Goal: Task Accomplishment & Management: Complete application form

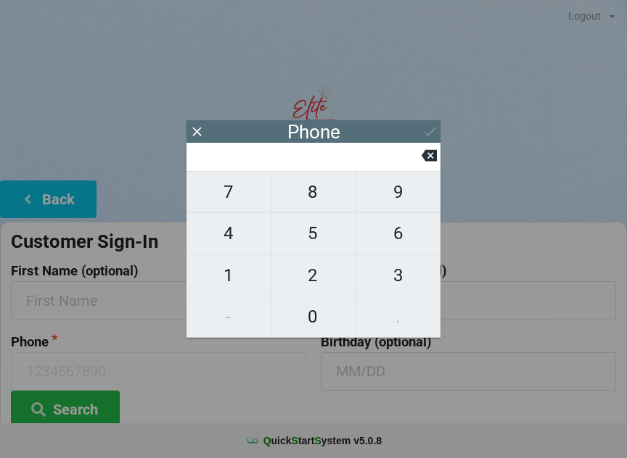
click at [398, 286] on span "3" at bounding box center [397, 275] width 85 height 30
type input "3"
click at [320, 284] on span "2" at bounding box center [313, 275] width 84 height 30
type input "32"
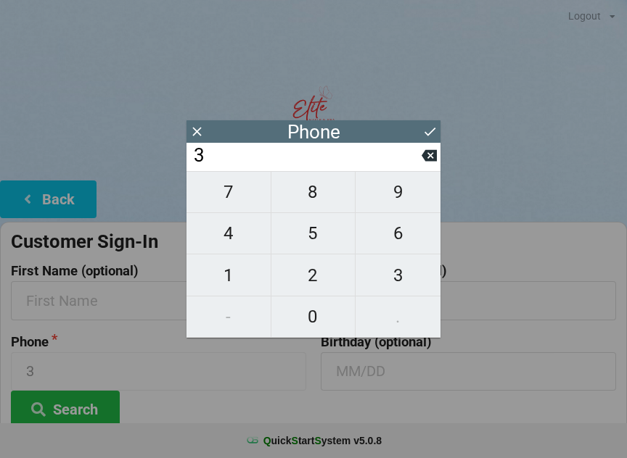
type input "32"
click at [239, 280] on span "1" at bounding box center [228, 275] width 84 height 30
type input "321"
click at [400, 284] on span "3" at bounding box center [397, 275] width 85 height 30
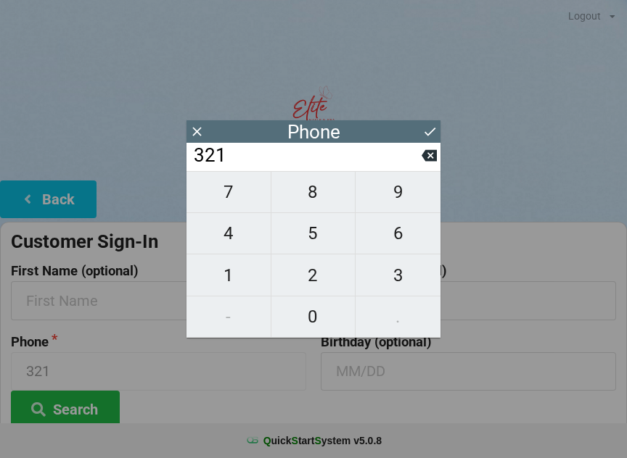
type input "3213"
click at [311, 331] on span "0" at bounding box center [313, 317] width 84 height 30
type input "32130"
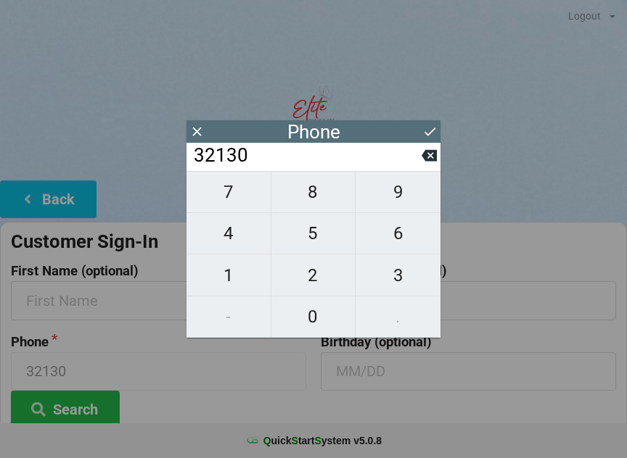
click at [237, 289] on span "1" at bounding box center [228, 275] width 84 height 30
type input "321301"
click at [307, 248] on span "5" at bounding box center [313, 233] width 84 height 30
type input "3213015"
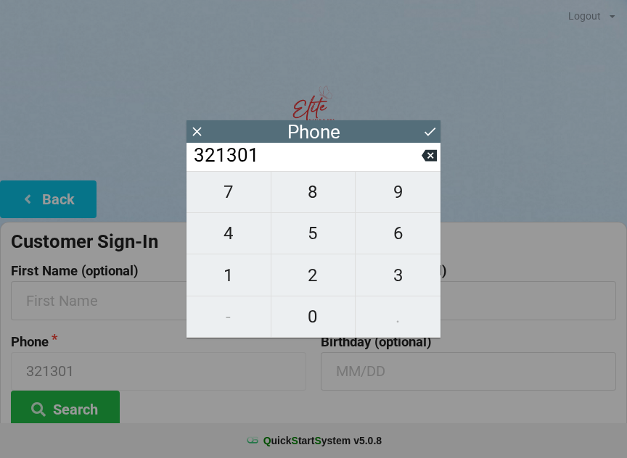
type input "3213015"
click at [405, 197] on span "9" at bounding box center [397, 192] width 85 height 30
type input "32130159"
click at [409, 244] on span "6" at bounding box center [397, 233] width 85 height 30
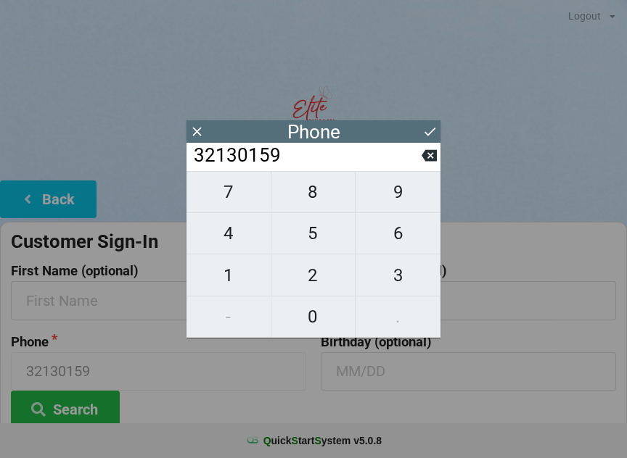
type input "321301596"
click at [323, 281] on span "2" at bounding box center [313, 275] width 84 height 30
type input "3213015962"
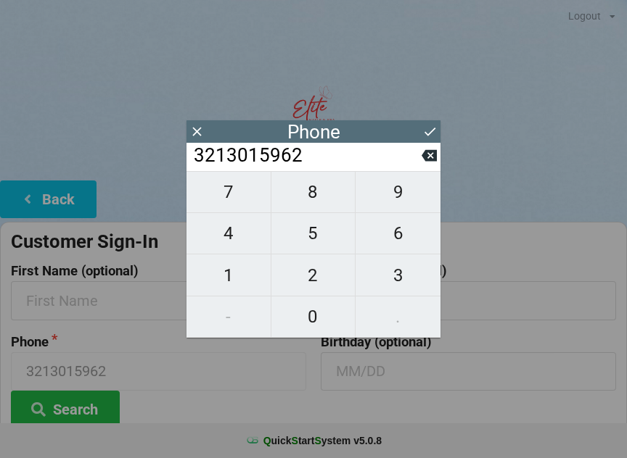
click at [430, 140] on button at bounding box center [429, 132] width 15 height 20
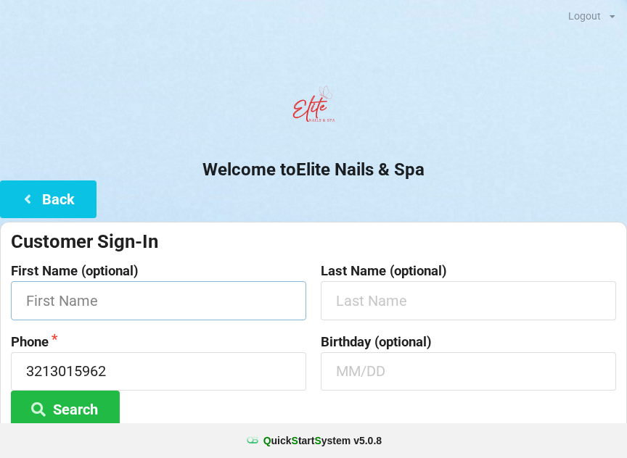
click at [225, 297] on input "text" at bounding box center [158, 300] width 295 height 38
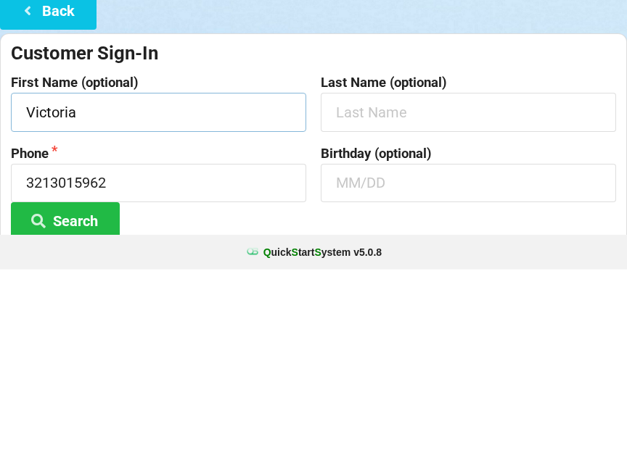
type input "Victoria"
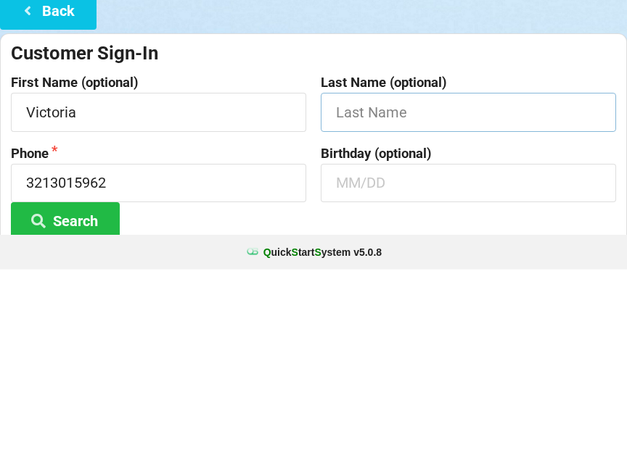
click at [419, 281] on input "text" at bounding box center [468, 300] width 295 height 38
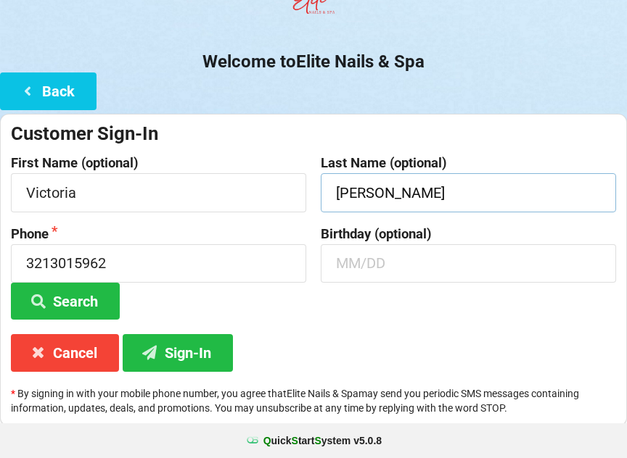
type input "[PERSON_NAME]"
click at [169, 353] on button "Sign-In" at bounding box center [178, 352] width 110 height 37
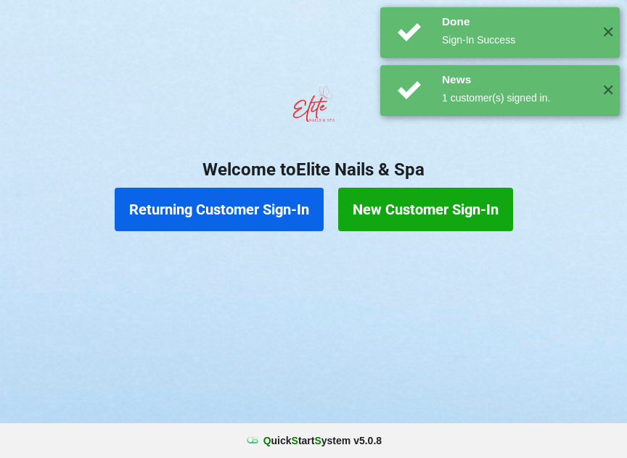
scroll to position [0, 0]
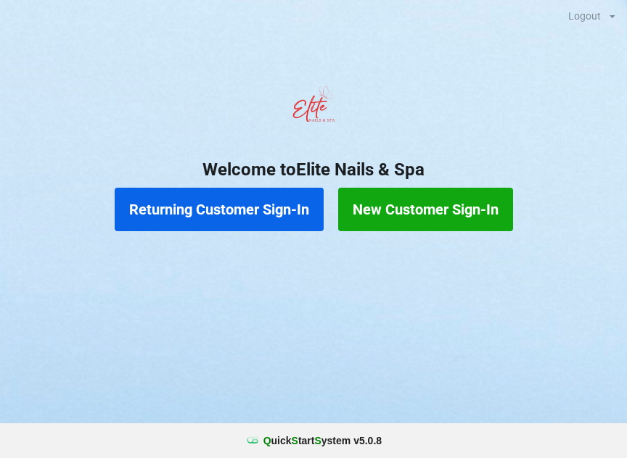
click at [426, 199] on button "New Customer Sign-In" at bounding box center [425, 210] width 175 height 44
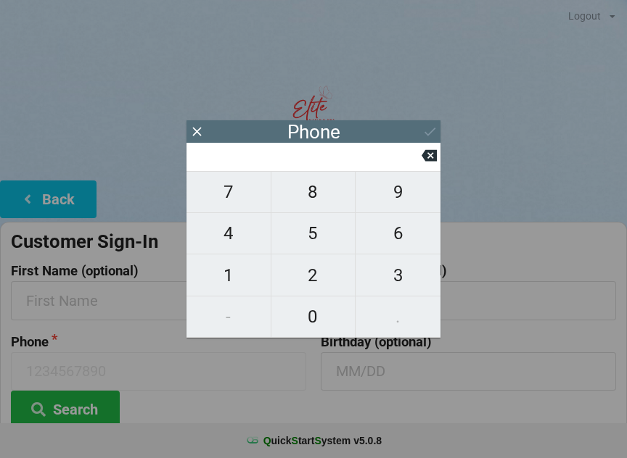
click at [311, 205] on span "8" at bounding box center [313, 192] width 84 height 30
type input "8"
click at [326, 241] on span "5" at bounding box center [313, 233] width 84 height 30
type input "85"
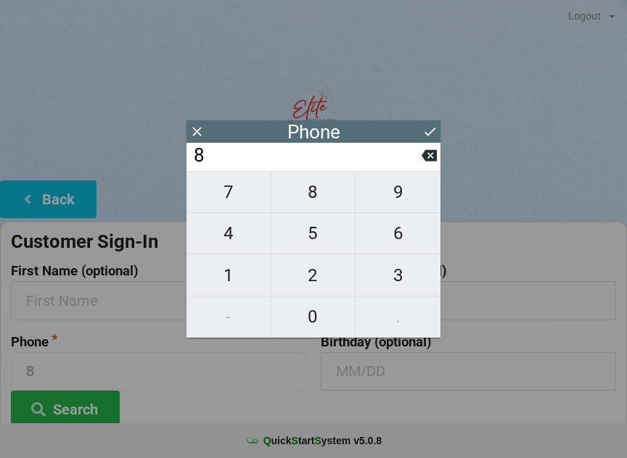
type input "85"
click at [323, 312] on span "0" at bounding box center [313, 317] width 84 height 30
type input "850"
click at [228, 236] on span "4" at bounding box center [228, 233] width 84 height 30
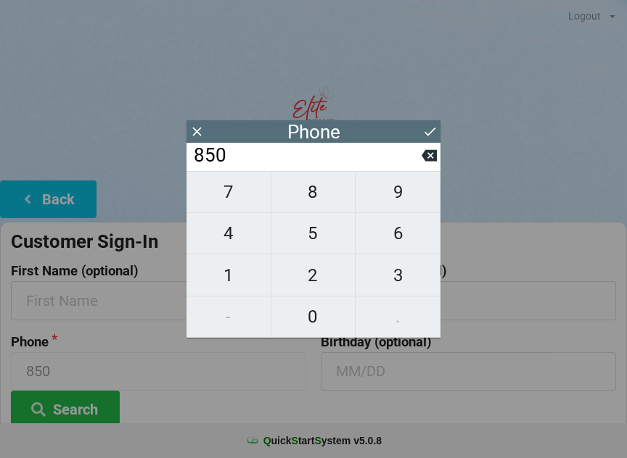
type input "8504"
click at [320, 313] on span "0" at bounding box center [313, 317] width 84 height 30
type input "85040"
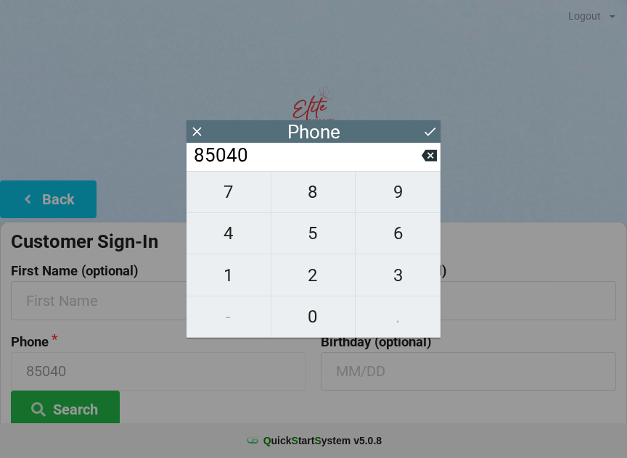
click at [231, 236] on span "4" at bounding box center [228, 233] width 84 height 30
type input "850404"
click at [241, 224] on span "4" at bounding box center [228, 233] width 84 height 30
type input "8504044"
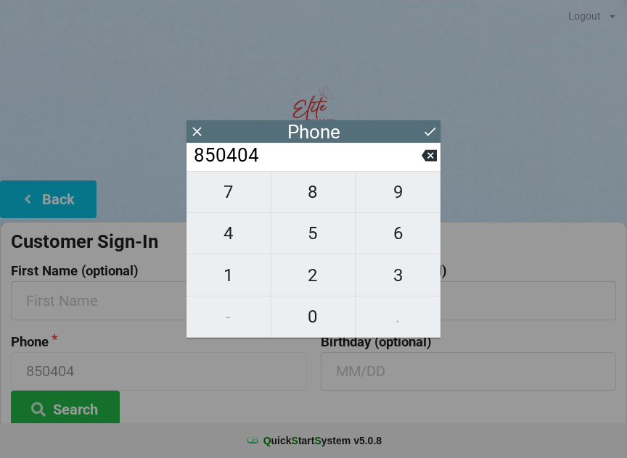
type input "8504044"
click at [312, 197] on span "8" at bounding box center [313, 192] width 84 height 30
type input "85040448"
click at [403, 202] on span "9" at bounding box center [397, 192] width 85 height 30
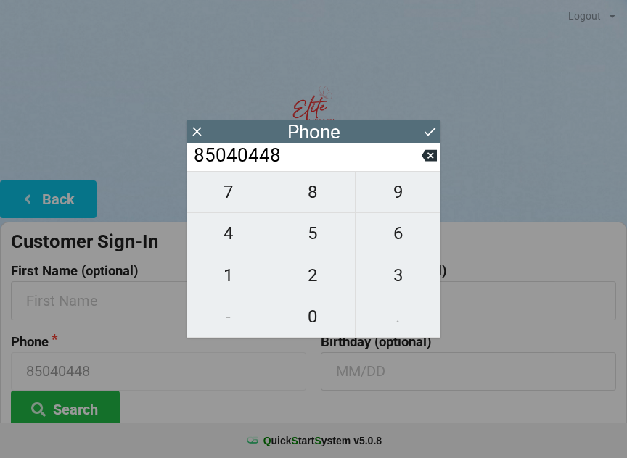
type input "850404489"
click at [404, 280] on span "3" at bounding box center [397, 275] width 85 height 30
type input "8504044893"
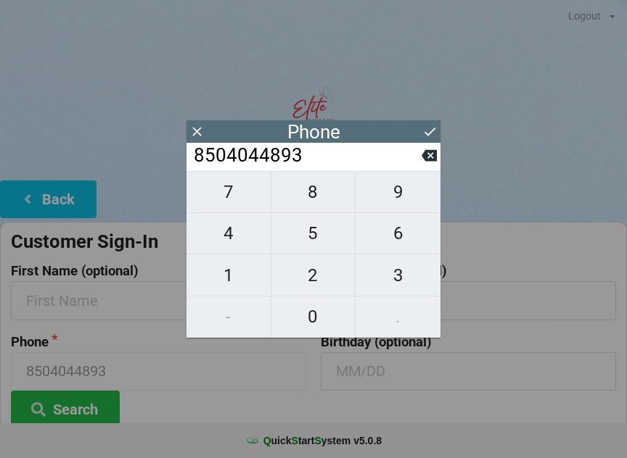
click at [428, 128] on icon at bounding box center [429, 131] width 15 height 15
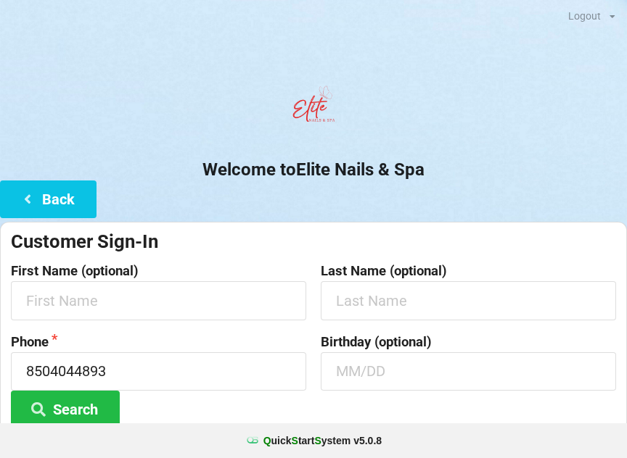
click at [73, 420] on button "Search" at bounding box center [65, 409] width 109 height 37
click at [84, 397] on button "Search" at bounding box center [65, 409] width 109 height 37
click at [89, 410] on button "Search" at bounding box center [65, 409] width 109 height 37
click at [372, 375] on input "text" at bounding box center [468, 371] width 295 height 38
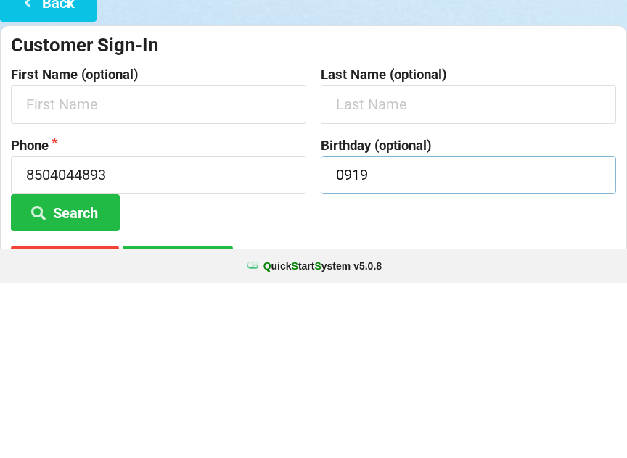
type input "0919"
click at [367, 260] on input "text" at bounding box center [468, 279] width 295 height 38
type input "[PERSON_NAME]"
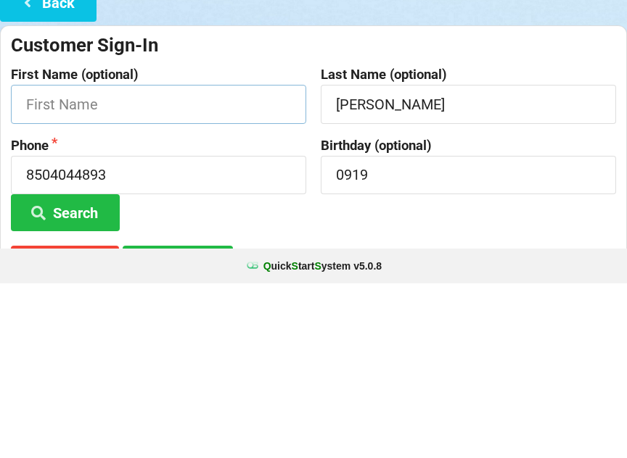
click at [152, 260] on input "text" at bounding box center [158, 279] width 295 height 38
type input "[PERSON_NAME]"
click at [65, 369] on button "Search" at bounding box center [65, 387] width 109 height 37
click at [66, 369] on button "Search" at bounding box center [65, 387] width 109 height 37
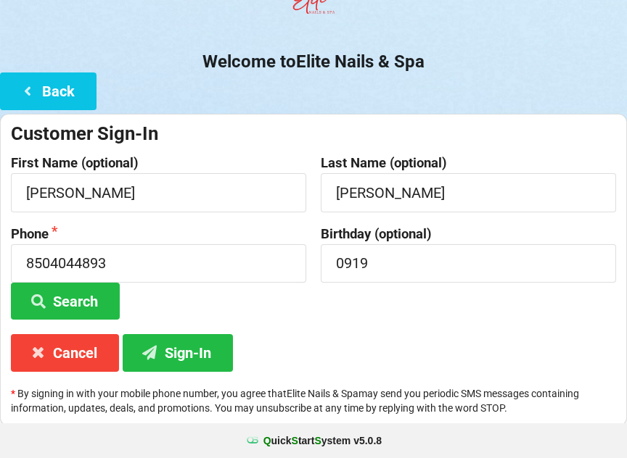
click at [189, 350] on button "Sign-In" at bounding box center [178, 352] width 110 height 37
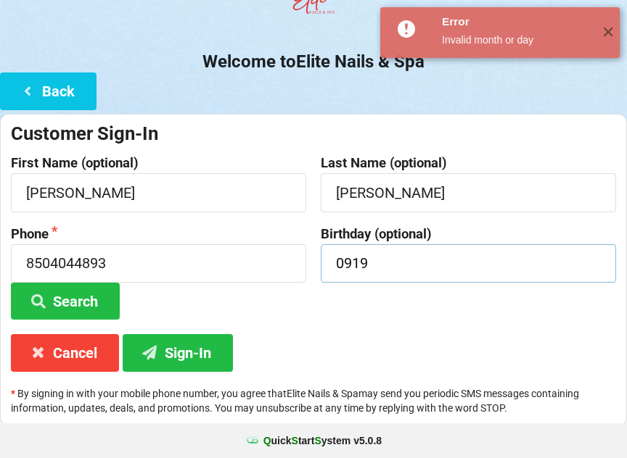
click at [389, 270] on input "0919" at bounding box center [468, 263] width 295 height 38
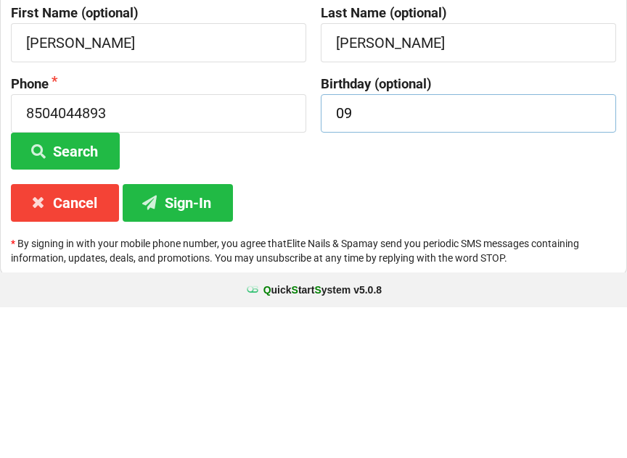
type input "0"
type input "09/19"
click at [170, 335] on button "Sign-In" at bounding box center [178, 353] width 110 height 37
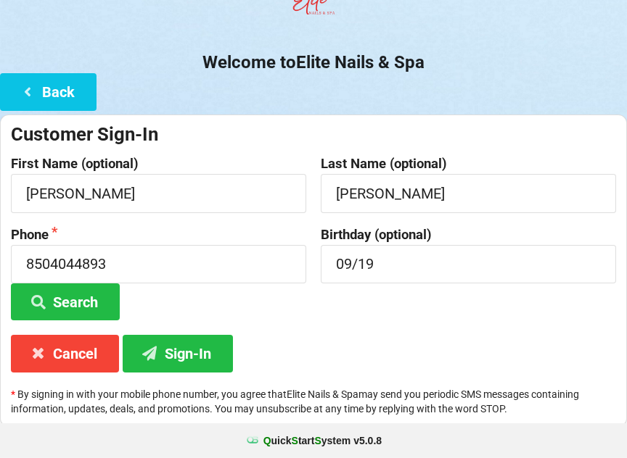
scroll to position [108, 0]
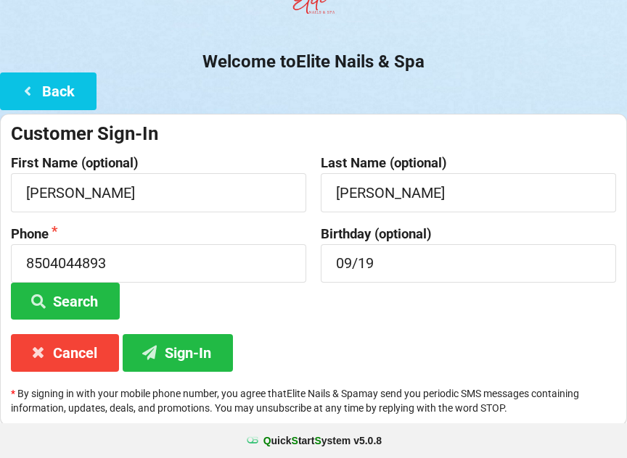
click at [181, 347] on button "Sign-In" at bounding box center [178, 352] width 110 height 37
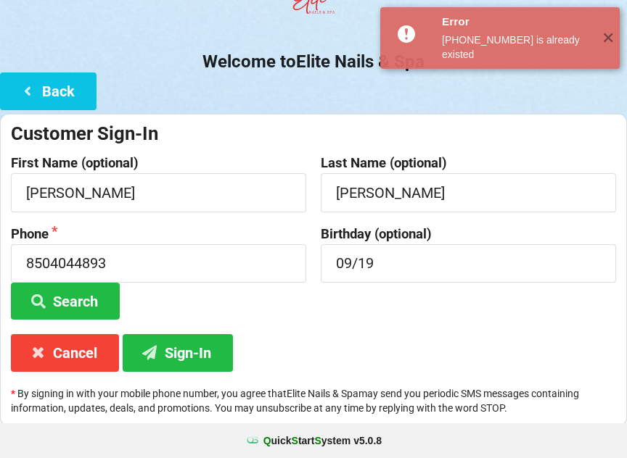
click at [31, 95] on icon at bounding box center [27, 90] width 17 height 12
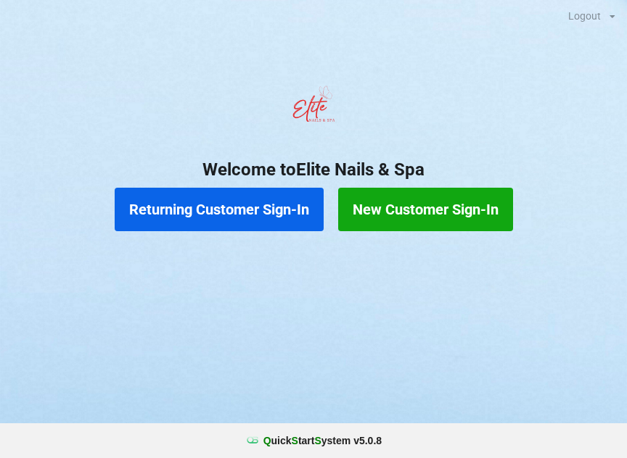
click at [177, 217] on button "Returning Customer Sign-In" at bounding box center [219, 210] width 209 height 44
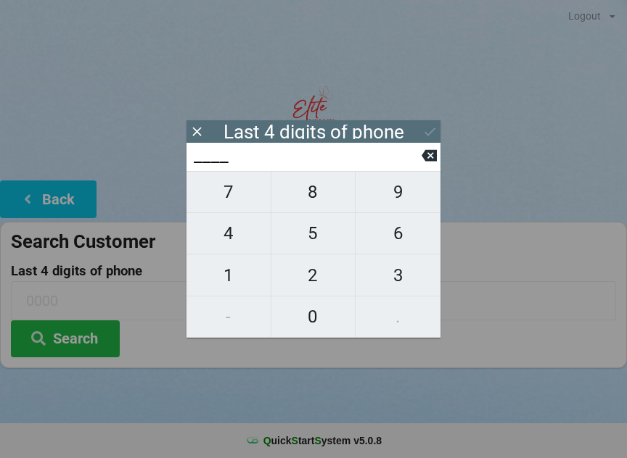
click at [302, 205] on span "8" at bounding box center [313, 192] width 84 height 30
type input "8___"
click at [319, 318] on span "0" at bounding box center [313, 317] width 84 height 30
type input "80__"
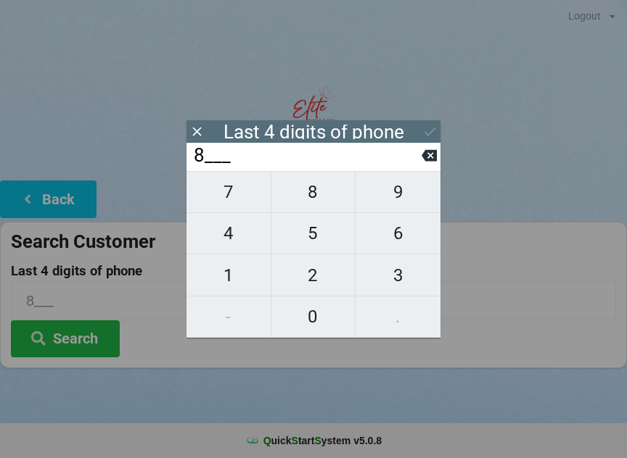
type input "80__"
click at [431, 165] on button at bounding box center [428, 156] width 15 height 20
click at [297, 242] on span "5" at bounding box center [313, 233] width 84 height 30
type input "85__"
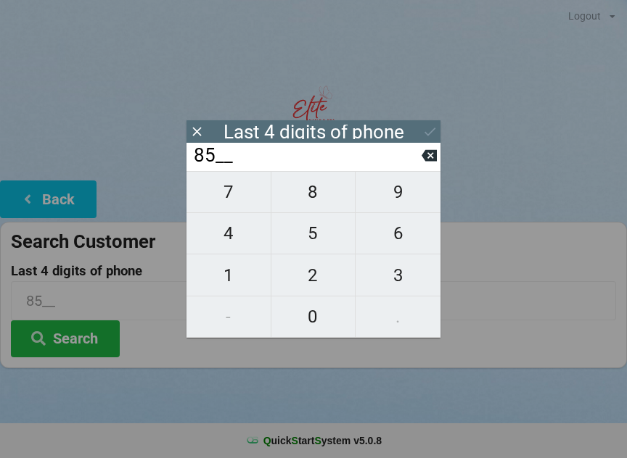
click at [318, 314] on span "0" at bounding box center [313, 317] width 84 height 30
type input "850_"
click at [242, 239] on span "4" at bounding box center [228, 233] width 84 height 30
type input "8504"
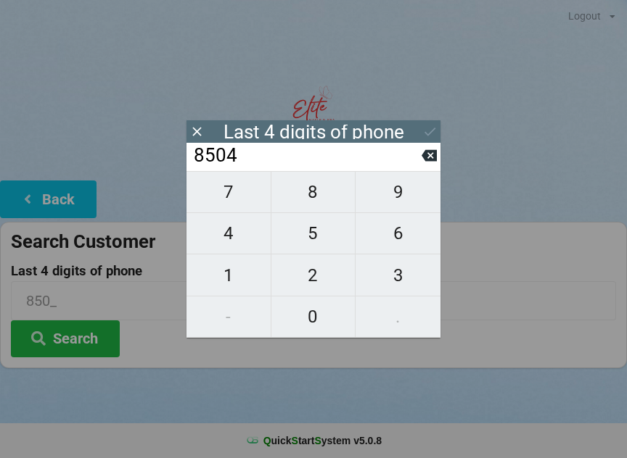
type input "8504"
click at [306, 317] on div "7 8 9 4 5 6 1 2 3 - 0 ." at bounding box center [313, 254] width 254 height 167
click at [426, 161] on icon at bounding box center [428, 156] width 15 height 12
click at [424, 160] on icon at bounding box center [428, 156] width 15 height 12
click at [416, 162] on input "85__" at bounding box center [306, 155] width 229 height 23
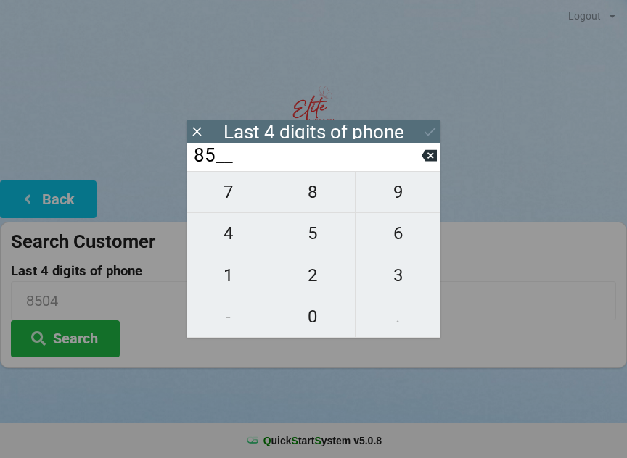
click at [415, 168] on input "85__" at bounding box center [306, 155] width 229 height 23
click at [423, 163] on icon at bounding box center [428, 155] width 15 height 15
click at [421, 157] on icon at bounding box center [428, 155] width 15 height 15
click at [239, 249] on span "4" at bounding box center [228, 233] width 84 height 30
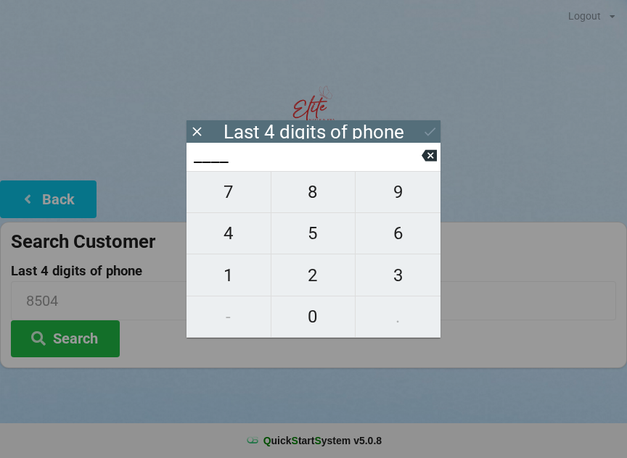
type input "4___"
click at [324, 207] on span "8" at bounding box center [313, 192] width 84 height 30
type input "48__"
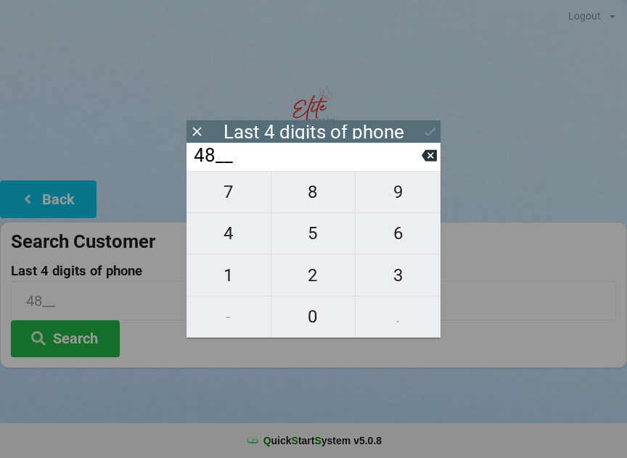
click at [392, 196] on span "9" at bounding box center [397, 192] width 85 height 30
type input "489_"
click at [389, 280] on span "3" at bounding box center [397, 275] width 85 height 30
type input "4893"
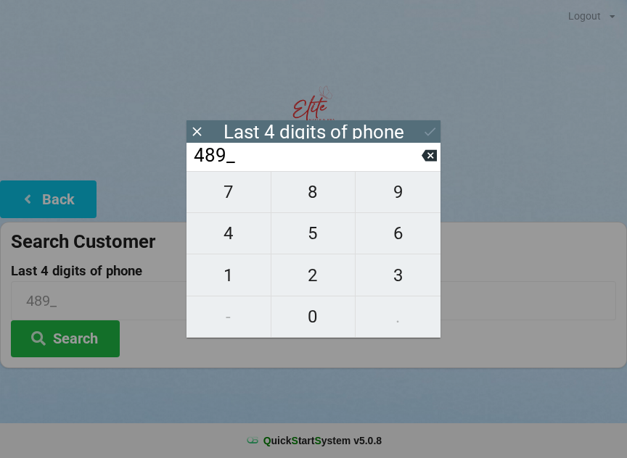
type input "4893"
click at [425, 136] on icon at bounding box center [429, 131] width 15 height 15
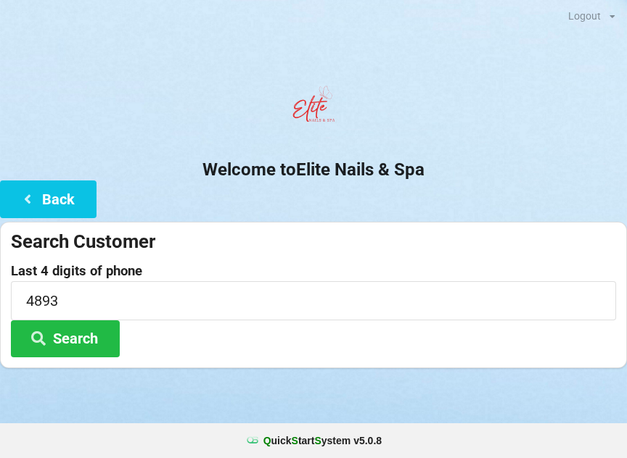
click at [86, 339] on button "Search" at bounding box center [65, 339] width 109 height 37
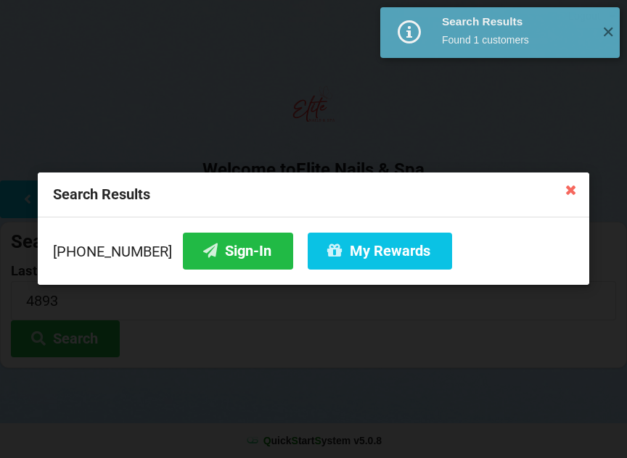
click at [199, 264] on button "Sign-In" at bounding box center [238, 251] width 110 height 37
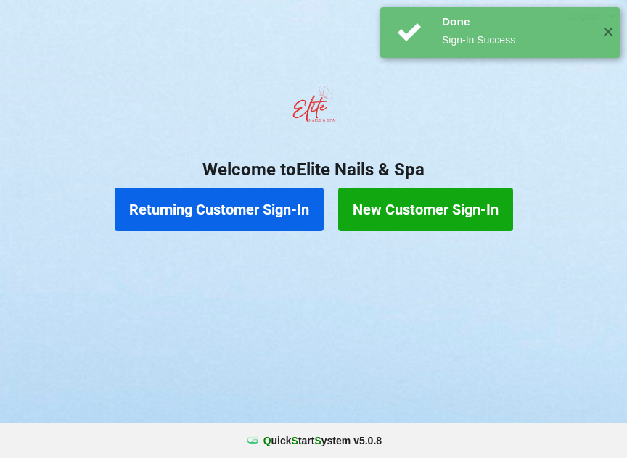
click at [427, 97] on div at bounding box center [313, 110] width 627 height 62
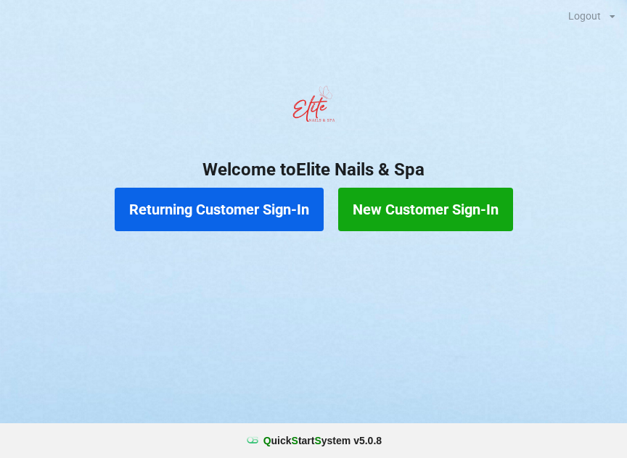
click at [273, 216] on button "Returning Customer Sign-In" at bounding box center [219, 210] width 209 height 44
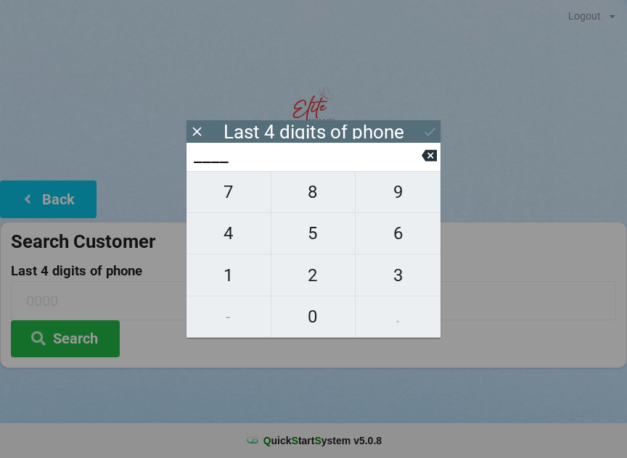
click at [291, 205] on span "8" at bounding box center [313, 192] width 84 height 30
type input "8___"
click at [435, 158] on icon at bounding box center [428, 156] width 15 height 12
click at [425, 165] on button at bounding box center [428, 156] width 15 height 20
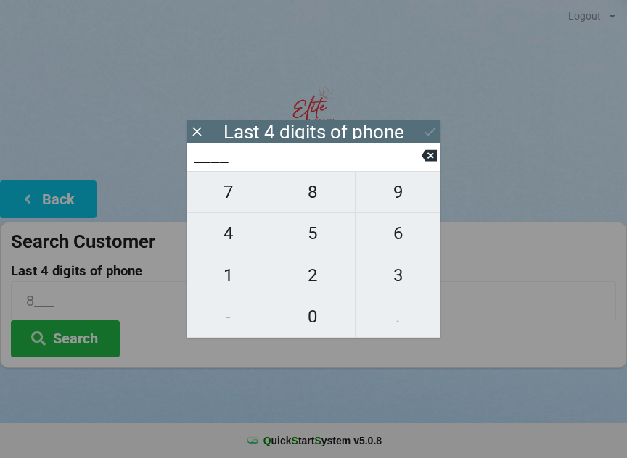
click at [242, 234] on span "4" at bounding box center [228, 233] width 84 height 30
type input "4___"
click at [379, 202] on span "9" at bounding box center [397, 192] width 85 height 30
type input "49__"
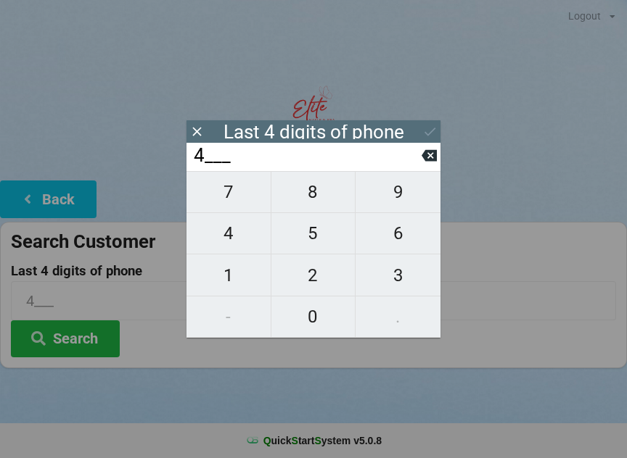
type input "49__"
click at [423, 162] on icon at bounding box center [428, 156] width 15 height 12
click at [303, 207] on span "8" at bounding box center [313, 192] width 84 height 30
type input "48__"
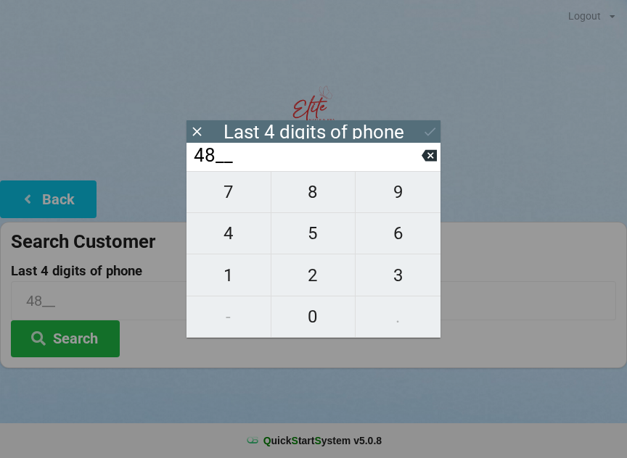
click at [380, 207] on span "9" at bounding box center [397, 192] width 85 height 30
type input "489_"
click at [400, 288] on span "3" at bounding box center [397, 275] width 85 height 30
type input "4893"
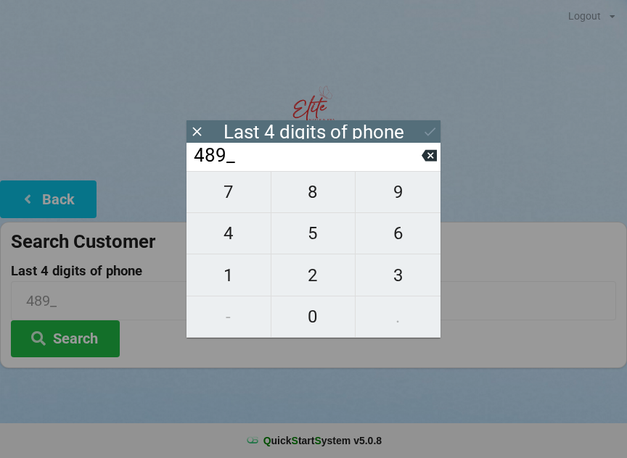
type input "4893"
click at [430, 132] on icon at bounding box center [429, 131] width 15 height 15
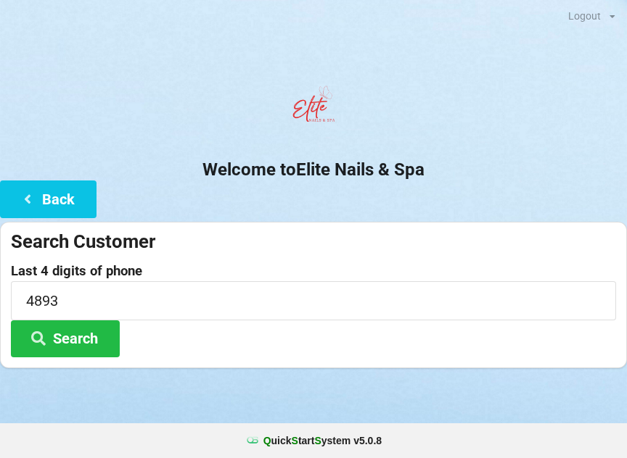
click at [111, 323] on button "Search" at bounding box center [65, 339] width 109 height 37
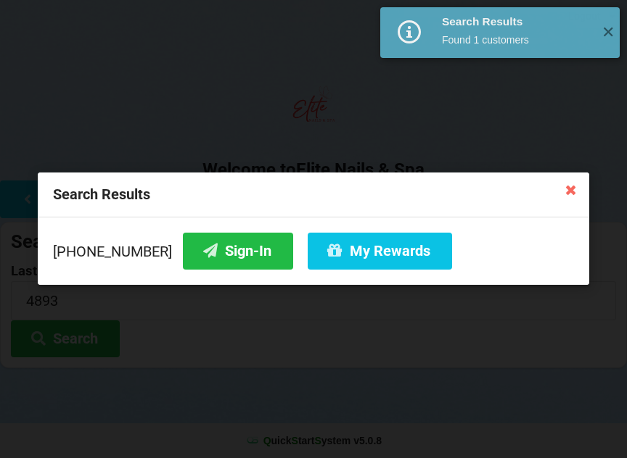
click at [329, 254] on button "My Rewards" at bounding box center [379, 251] width 144 height 37
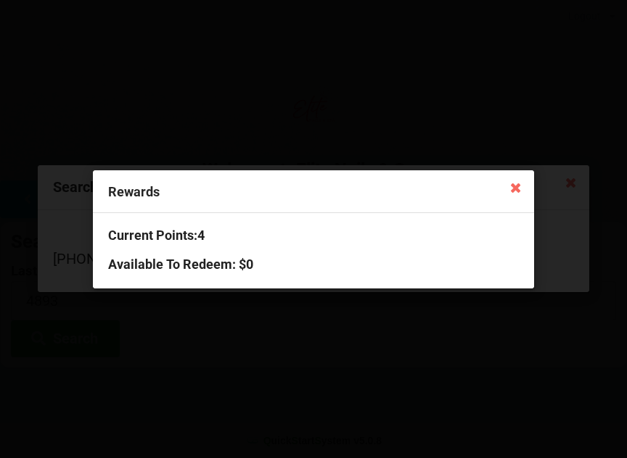
click at [519, 184] on icon at bounding box center [514, 186] width 23 height 23
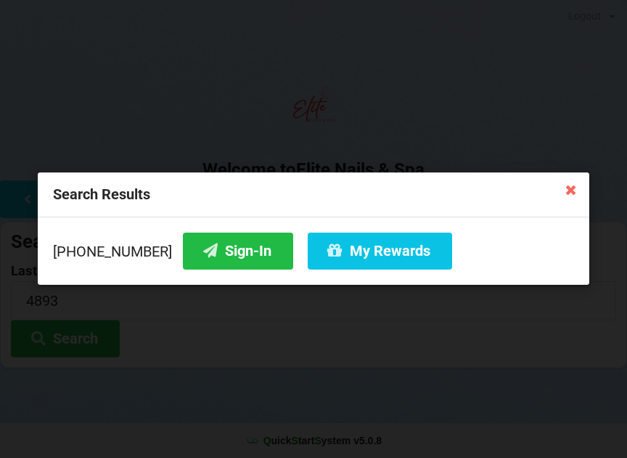
click at [573, 190] on icon at bounding box center [569, 189] width 23 height 23
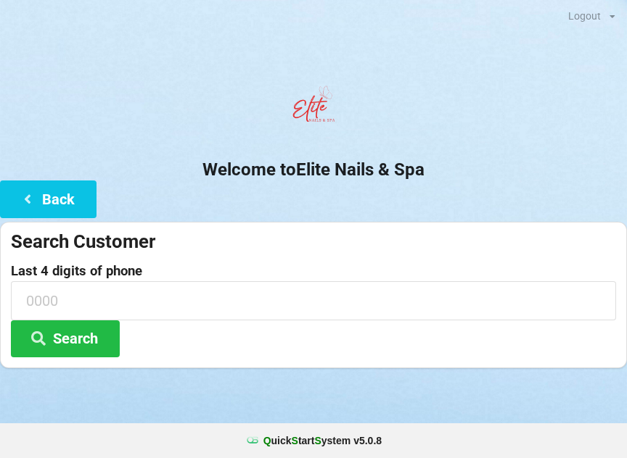
click at [49, 214] on button "Back" at bounding box center [48, 199] width 96 height 37
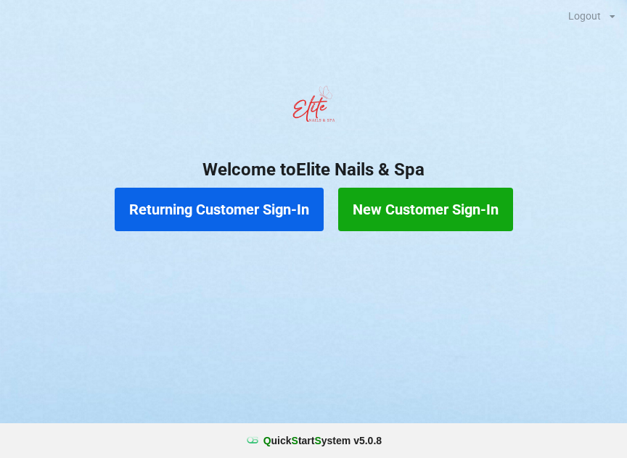
click at [458, 207] on button "New Customer Sign-In" at bounding box center [425, 210] width 175 height 44
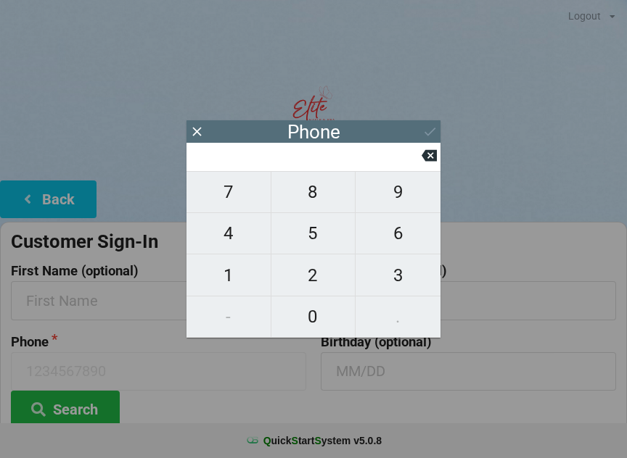
click at [313, 280] on span "2" at bounding box center [313, 275] width 84 height 30
type input "2"
click at [234, 199] on span "7" at bounding box center [228, 192] width 84 height 30
type input "27"
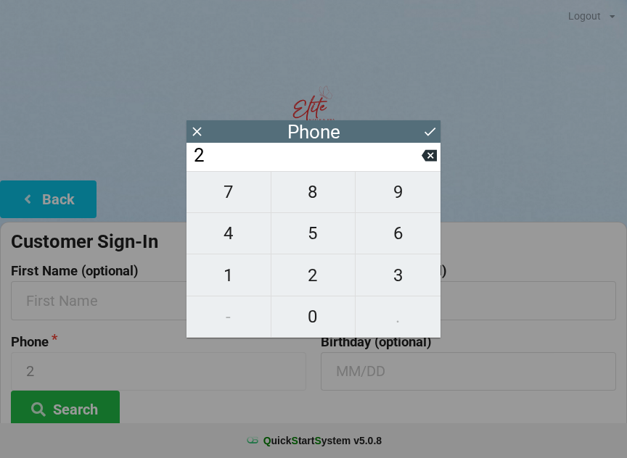
type input "27"
click at [322, 312] on span "0" at bounding box center [313, 317] width 84 height 30
type input "270"
click at [409, 201] on span "9" at bounding box center [397, 192] width 85 height 30
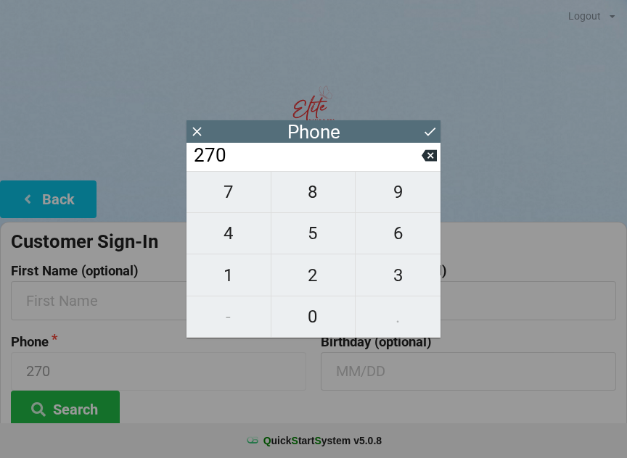
type input "2709"
click at [87, 408] on button "Search" at bounding box center [65, 409] width 109 height 37
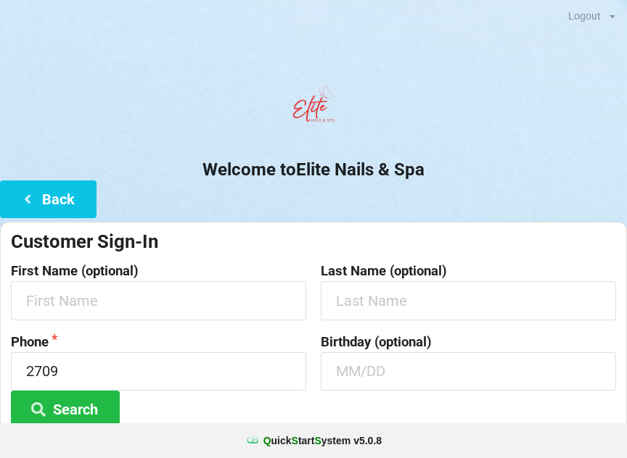
click at [83, 421] on button "Search" at bounding box center [65, 409] width 109 height 37
click at [136, 373] on input "2709" at bounding box center [158, 371] width 295 height 38
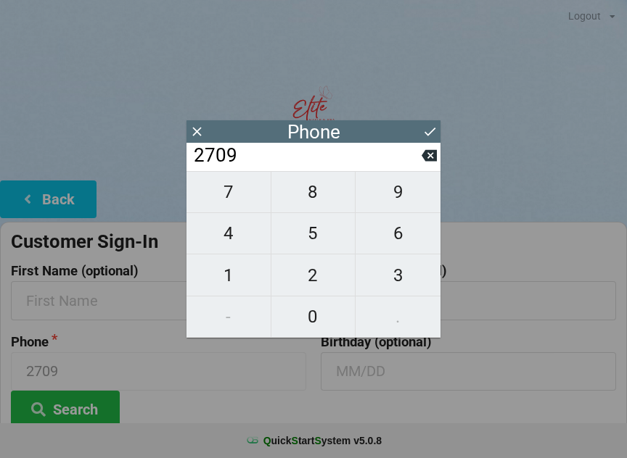
click at [425, 160] on icon at bounding box center [428, 156] width 15 height 12
click at [420, 162] on input "270" at bounding box center [306, 155] width 229 height 23
click at [419, 167] on input "270" at bounding box center [306, 155] width 229 height 23
click at [412, 168] on input "270" at bounding box center [306, 155] width 229 height 23
click at [419, 168] on input "270" at bounding box center [306, 155] width 229 height 23
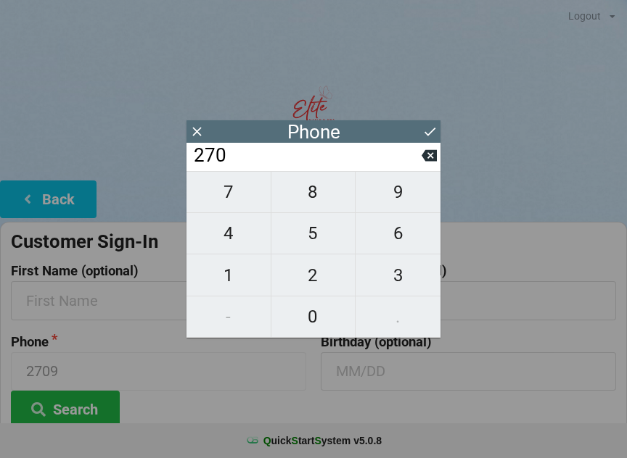
click at [426, 165] on button at bounding box center [428, 156] width 15 height 20
click at [428, 162] on icon at bounding box center [428, 156] width 15 height 12
type input "2"
click at [421, 168] on input "2" at bounding box center [306, 155] width 229 height 23
click at [430, 158] on icon at bounding box center [428, 156] width 15 height 12
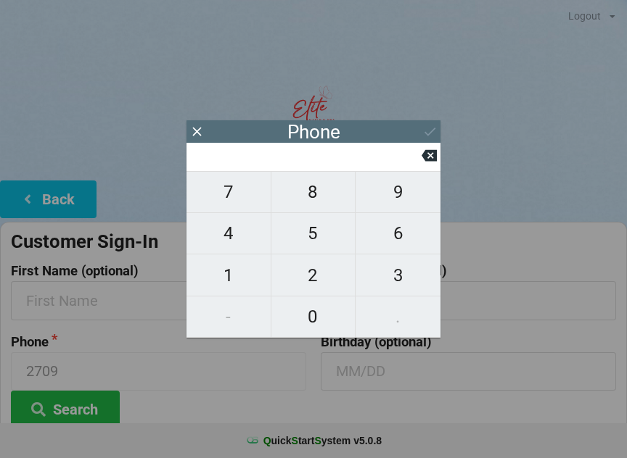
click at [228, 246] on span "4" at bounding box center [228, 233] width 84 height 30
type input "4"
click at [326, 321] on span "0" at bounding box center [313, 317] width 84 height 30
type input "40"
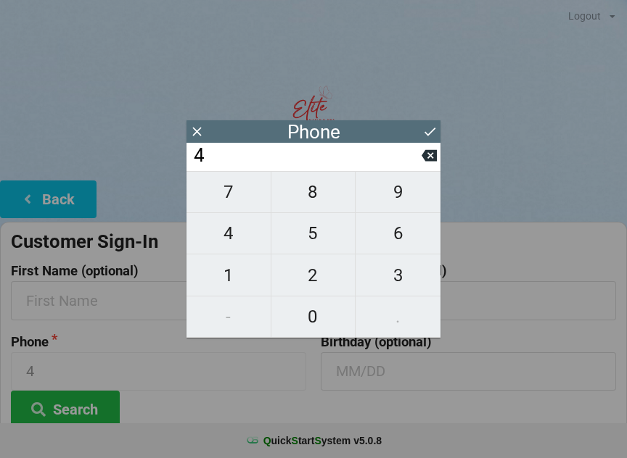
type input "40"
click at [234, 203] on span "7" at bounding box center [228, 192] width 84 height 30
type input "407"
click at [395, 202] on span "9" at bounding box center [397, 192] width 85 height 30
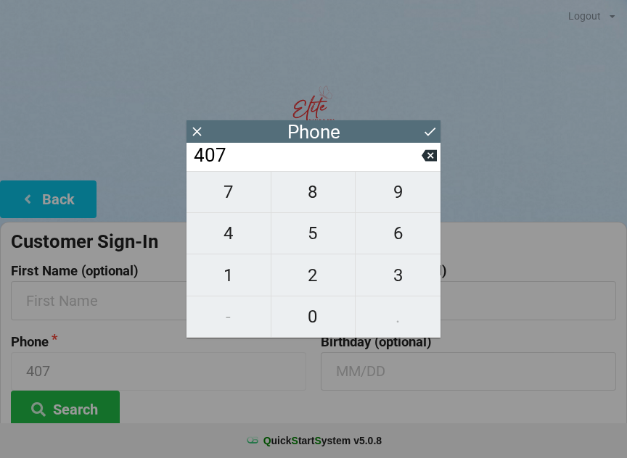
type input "4079"
click at [236, 205] on span "7" at bounding box center [228, 192] width 84 height 30
type input "40797"
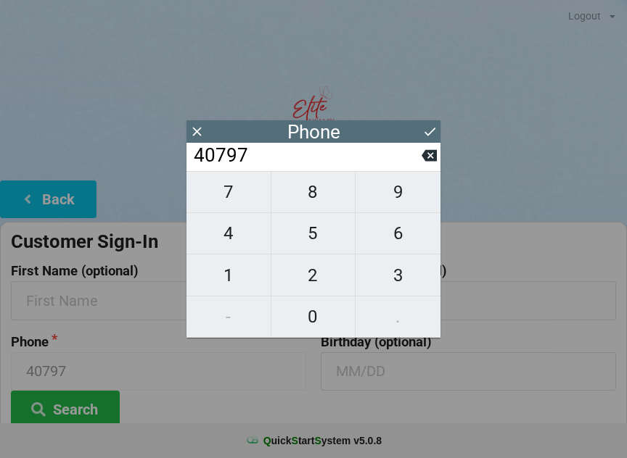
click at [313, 334] on button "0" at bounding box center [313, 317] width 85 height 41
type input "407970"
click at [315, 284] on span "2" at bounding box center [313, 275] width 84 height 30
type input "4079702"
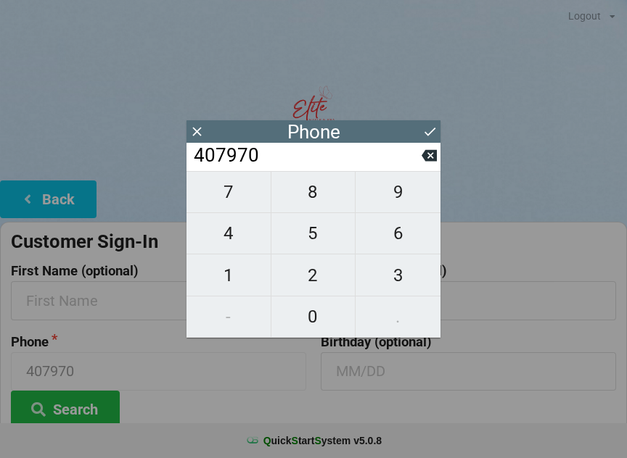
type input "4079702"
click at [237, 204] on span "7" at bounding box center [228, 192] width 84 height 30
type input "40797027"
click at [313, 294] on button "2" at bounding box center [313, 275] width 85 height 41
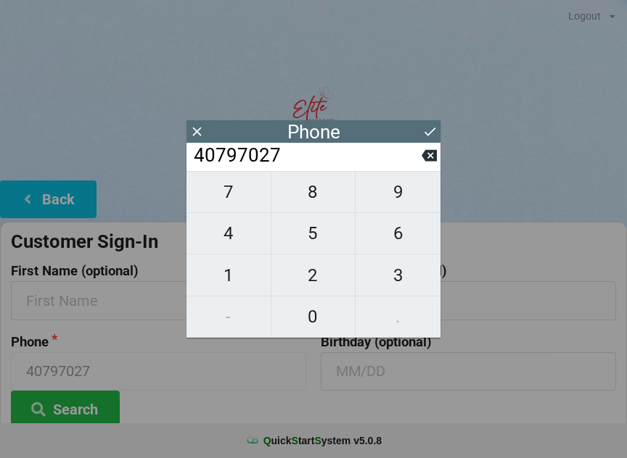
type input "407970272"
click at [410, 199] on span "9" at bounding box center [397, 192] width 85 height 30
type input "4079702729"
click at [428, 159] on icon at bounding box center [428, 155] width 15 height 15
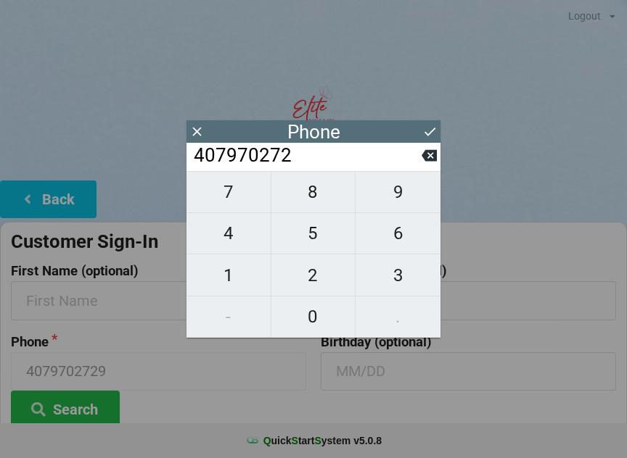
click at [420, 168] on input "407970272" at bounding box center [306, 155] width 229 height 23
click at [428, 157] on icon at bounding box center [428, 156] width 15 height 12
type input "40797027"
click at [310, 326] on span "0" at bounding box center [313, 317] width 84 height 30
type input "407970270"
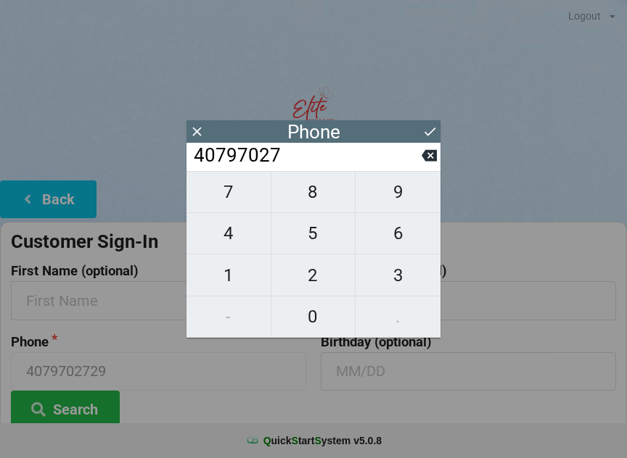
type input "407970270"
click at [403, 199] on span "9" at bounding box center [397, 192] width 85 height 30
type input "4079702709"
click at [93, 408] on button "Search" at bounding box center [65, 409] width 109 height 37
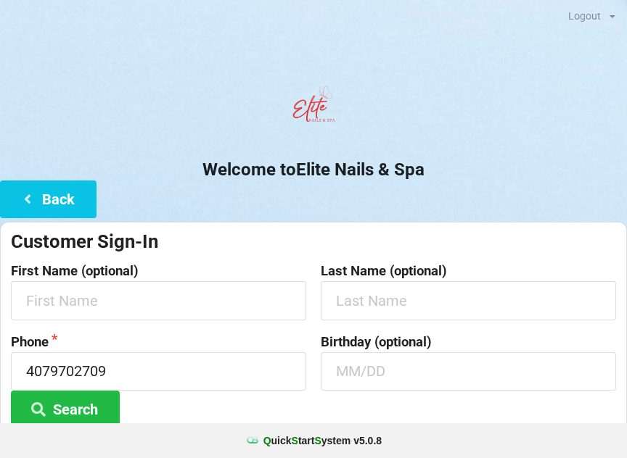
click at [90, 415] on button "Search" at bounding box center [65, 409] width 109 height 37
click at [90, 402] on button "Search" at bounding box center [65, 409] width 109 height 37
click at [84, 405] on button "Search" at bounding box center [65, 409] width 109 height 37
click at [90, 408] on button "Search" at bounding box center [65, 409] width 109 height 37
click at [91, 405] on button "Search" at bounding box center [65, 409] width 109 height 37
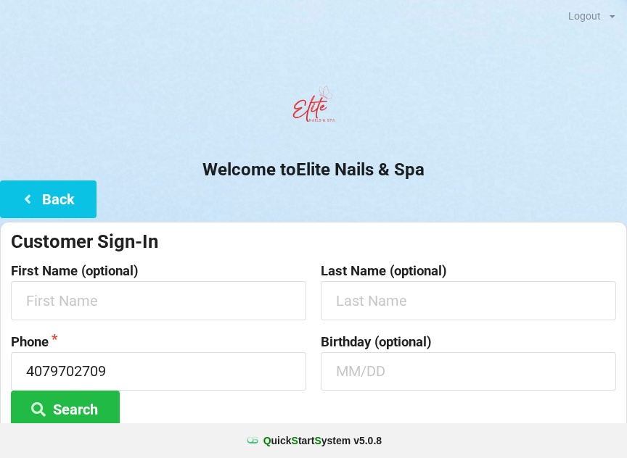
click at [90, 403] on button "Search" at bounding box center [65, 409] width 109 height 37
click at [89, 402] on button "Search" at bounding box center [65, 409] width 109 height 37
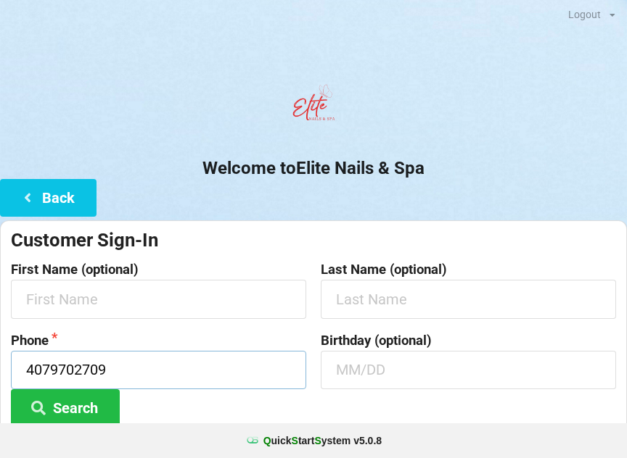
click at [107, 384] on input "4079702709" at bounding box center [158, 370] width 295 height 38
click at [102, 391] on button "Search" at bounding box center [65, 407] width 109 height 37
click at [102, 393] on button "Search" at bounding box center [65, 407] width 109 height 37
click at [91, 403] on button "Search" at bounding box center [65, 407] width 109 height 37
click at [97, 403] on button "Search" at bounding box center [65, 407] width 109 height 37
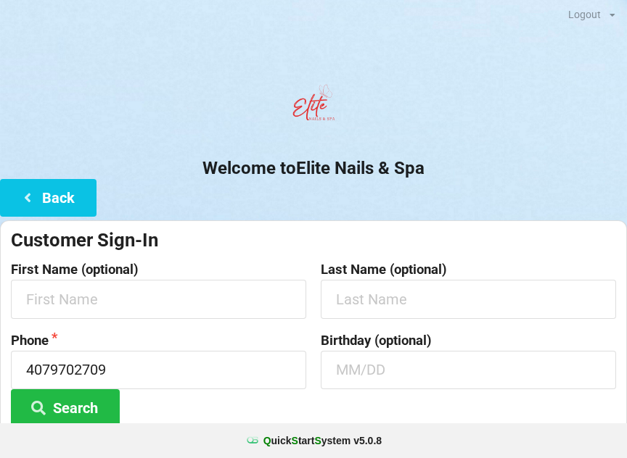
click at [97, 402] on button "Search" at bounding box center [65, 407] width 109 height 37
click at [94, 402] on button "Search" at bounding box center [65, 407] width 109 height 37
click at [90, 400] on button "Search" at bounding box center [65, 407] width 109 height 37
click at [84, 405] on button "Search" at bounding box center [65, 407] width 109 height 37
click at [83, 408] on button "Search" at bounding box center [65, 407] width 109 height 37
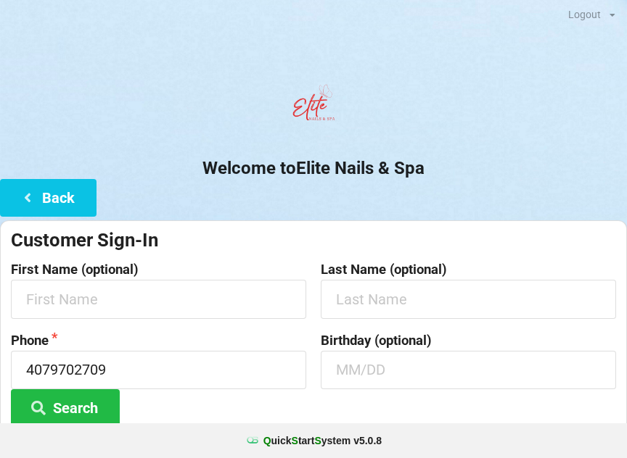
click at [71, 418] on button "Search" at bounding box center [65, 407] width 109 height 37
click at [82, 405] on button "Search" at bounding box center [65, 407] width 109 height 37
click at [69, 197] on button "Back" at bounding box center [48, 197] width 96 height 37
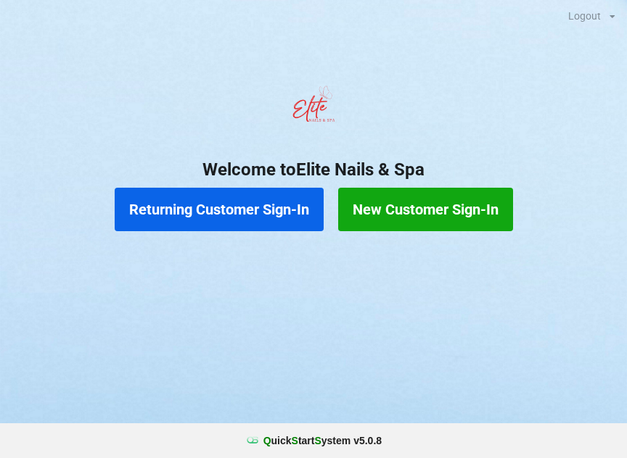
click at [448, 215] on button "New Customer Sign-In" at bounding box center [425, 210] width 175 height 44
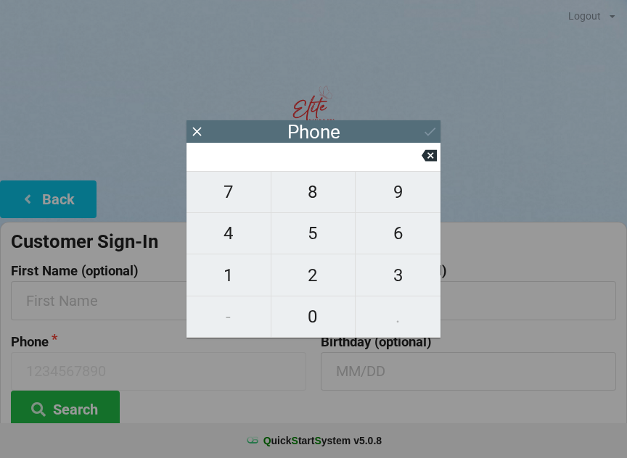
click at [405, 236] on span "6" at bounding box center [397, 233] width 85 height 30
type input "6"
click at [316, 196] on span "8" at bounding box center [313, 192] width 84 height 30
type input "68"
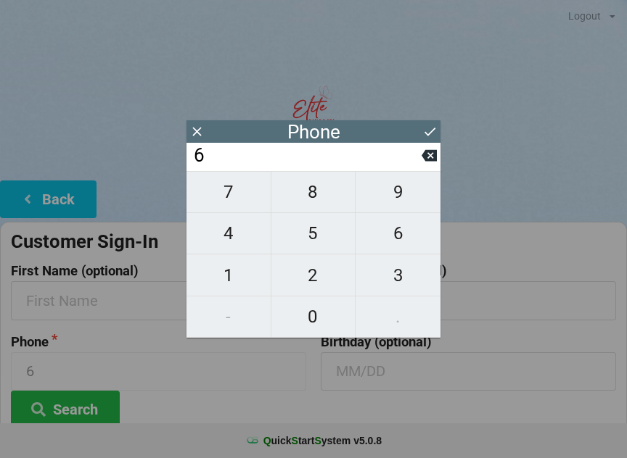
type input "68"
click at [392, 187] on span "9" at bounding box center [397, 192] width 85 height 30
type input "689"
click at [311, 283] on span "2" at bounding box center [313, 275] width 84 height 30
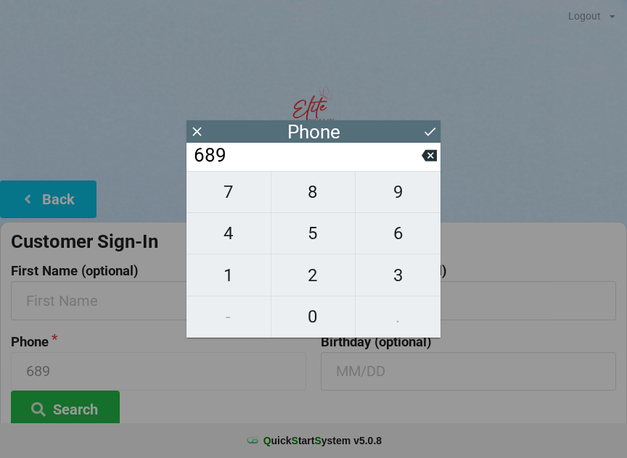
type input "6892"
click at [391, 236] on span "6" at bounding box center [397, 233] width 85 height 30
type input "68926"
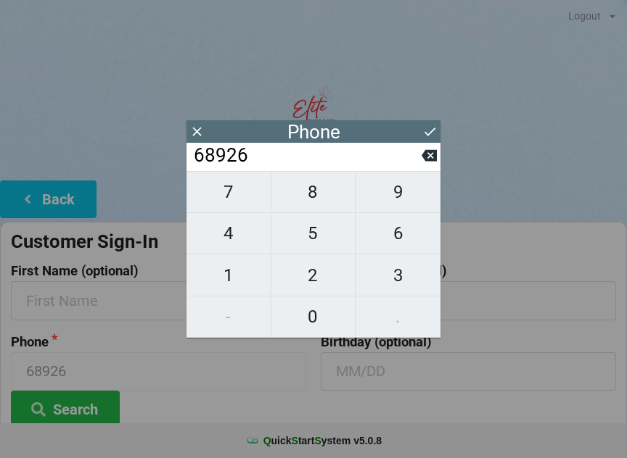
click at [241, 273] on span "1" at bounding box center [228, 275] width 84 height 30
type input "689261"
click at [231, 239] on span "4" at bounding box center [228, 233] width 84 height 30
type input "6892614"
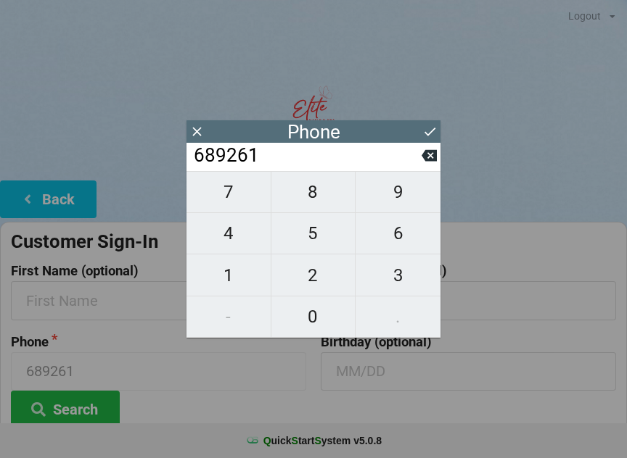
type input "6892614"
click at [311, 236] on span "5" at bounding box center [313, 233] width 84 height 30
type input "68926145"
click at [235, 192] on span "7" at bounding box center [228, 192] width 84 height 30
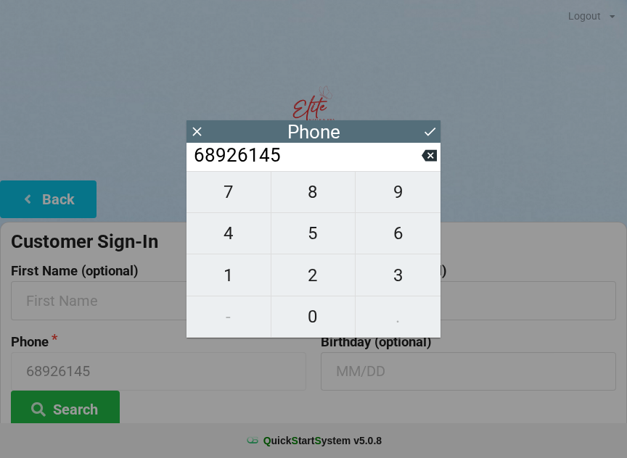
type input "689261457"
click at [312, 239] on span "5" at bounding box center [313, 233] width 84 height 30
type input "6892614575"
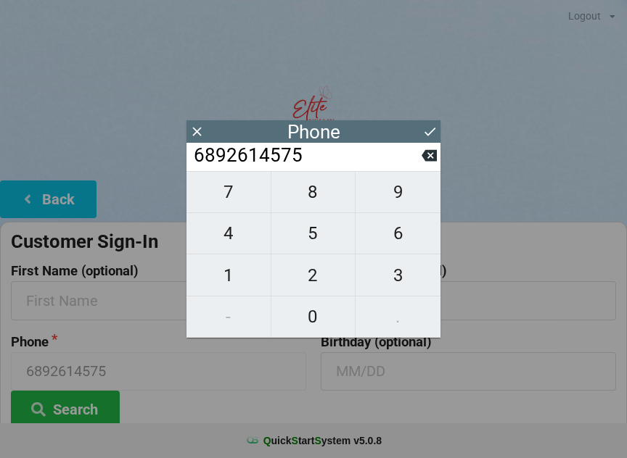
click at [432, 122] on button at bounding box center [429, 132] width 15 height 20
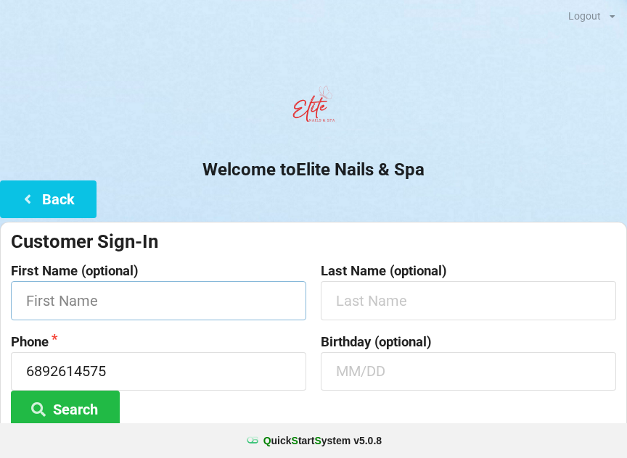
click at [215, 301] on input "text" at bounding box center [158, 300] width 295 height 38
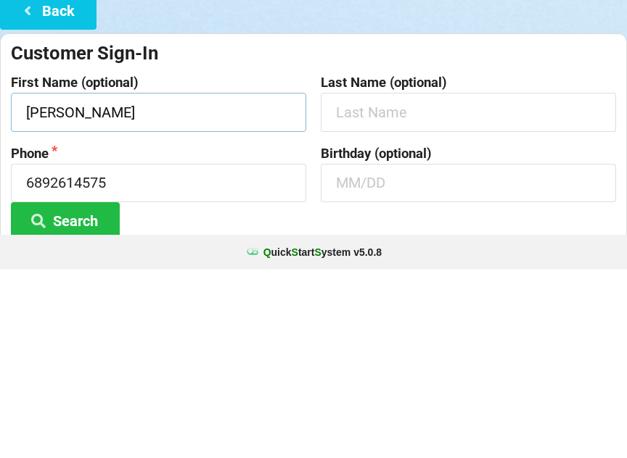
type input "[PERSON_NAME]"
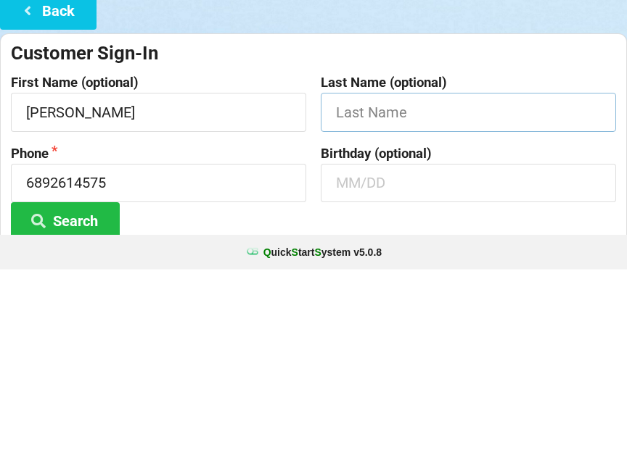
click at [399, 281] on input "text" at bounding box center [468, 300] width 295 height 38
type input "[PERSON_NAME]"
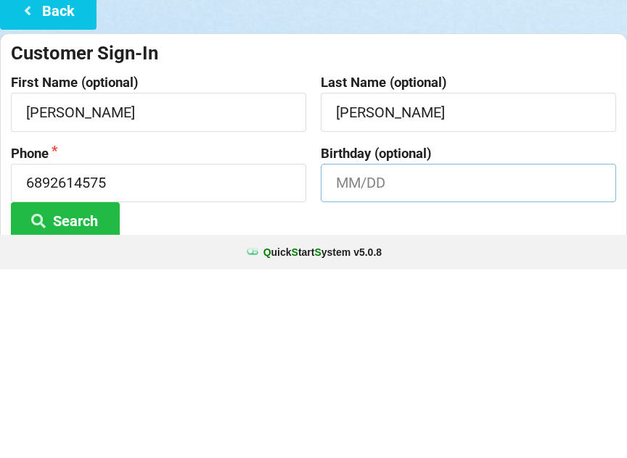
click at [339, 352] on input "text" at bounding box center [468, 371] width 295 height 38
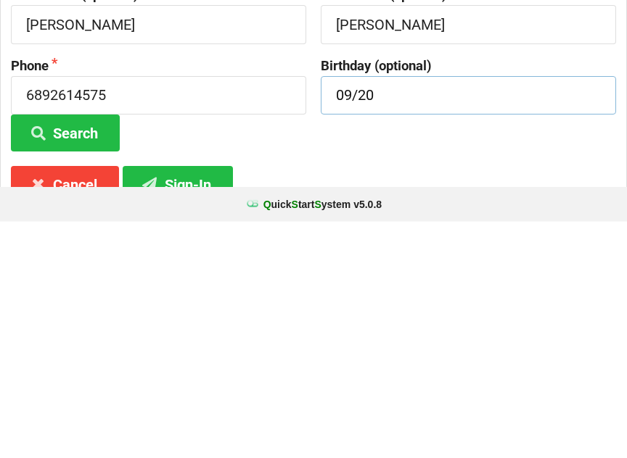
scroll to position [51, 0]
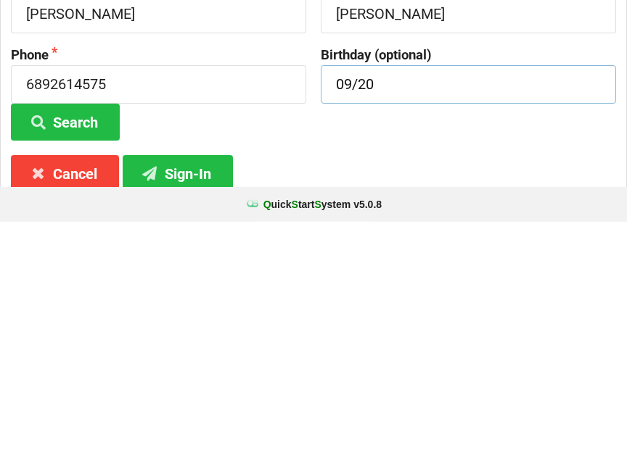
type input "09/20"
click at [186, 392] on button "Sign-In" at bounding box center [178, 410] width 110 height 37
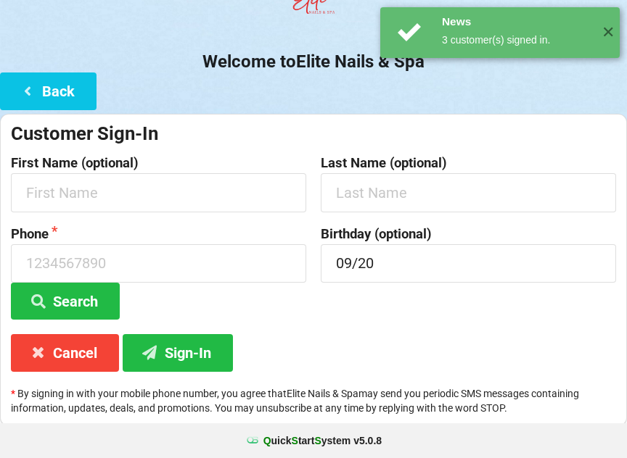
scroll to position [0, 0]
